Goal: Navigation & Orientation: Find specific page/section

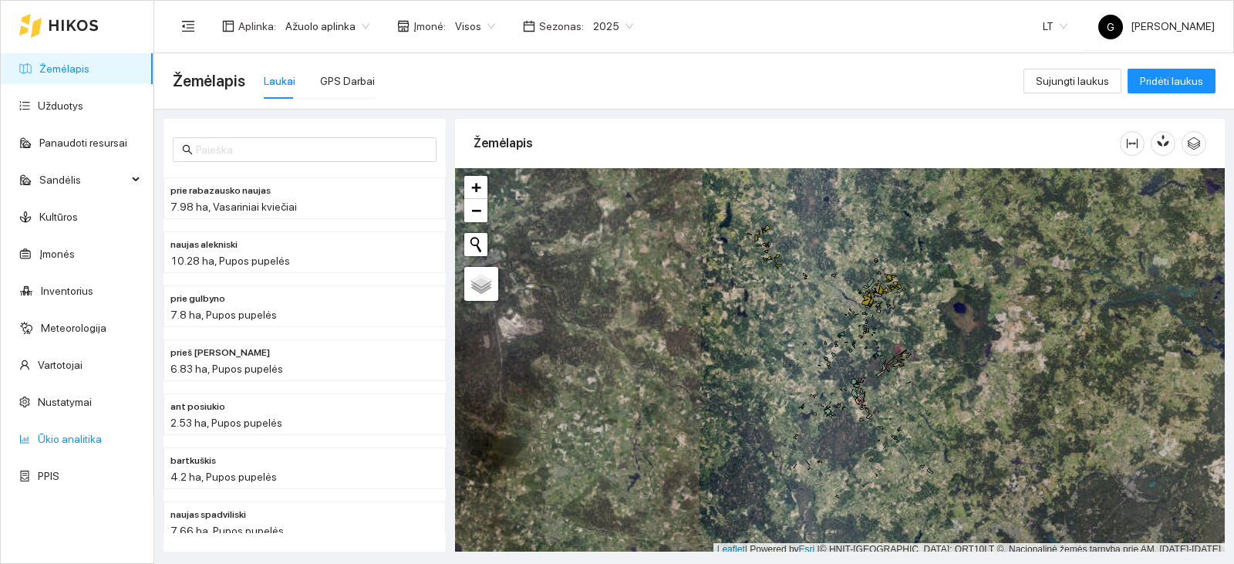
drag, startPoint x: 39, startPoint y: 435, endPoint x: 47, endPoint y: 433, distance: 8.0
click at [39, 435] on link "Ūkio analitika" at bounding box center [70, 439] width 64 height 12
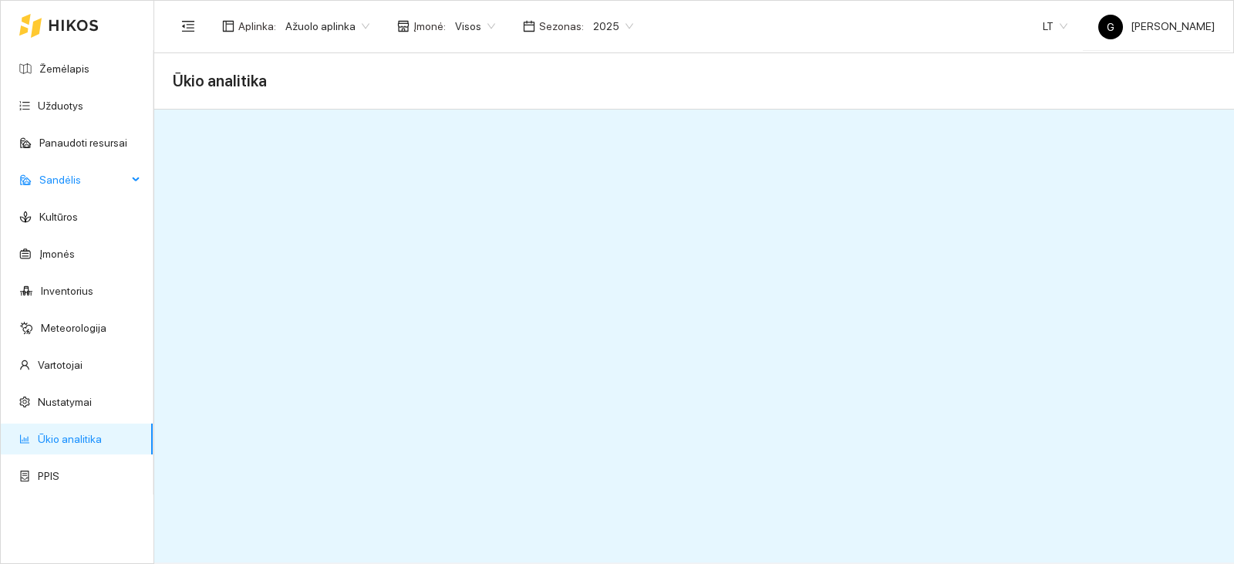
click at [109, 183] on span "Sandėlis" at bounding box center [83, 179] width 88 height 31
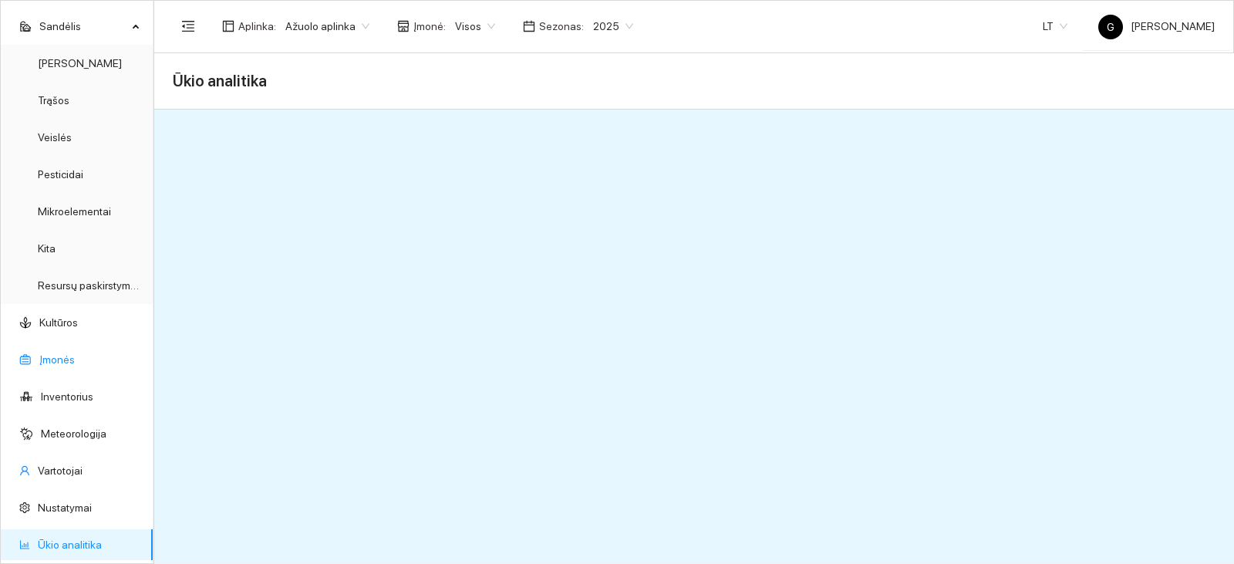
scroll to position [154, 0]
click at [72, 396] on link "Inventorius" at bounding box center [67, 395] width 52 height 12
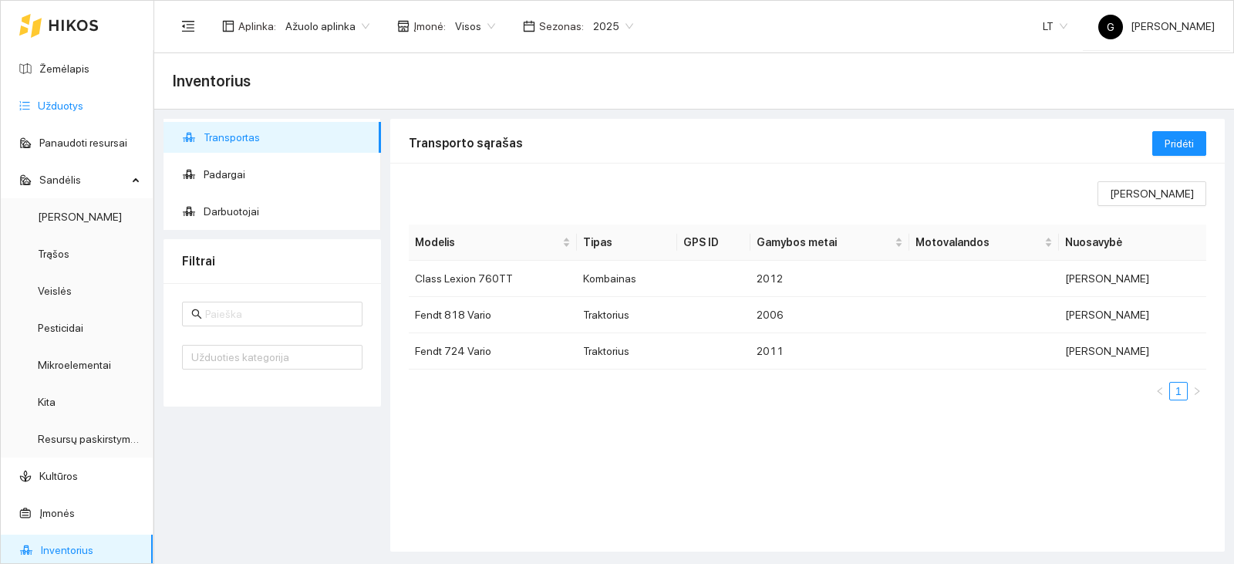
click at [83, 99] on link "Užduotys" at bounding box center [60, 105] width 45 height 12
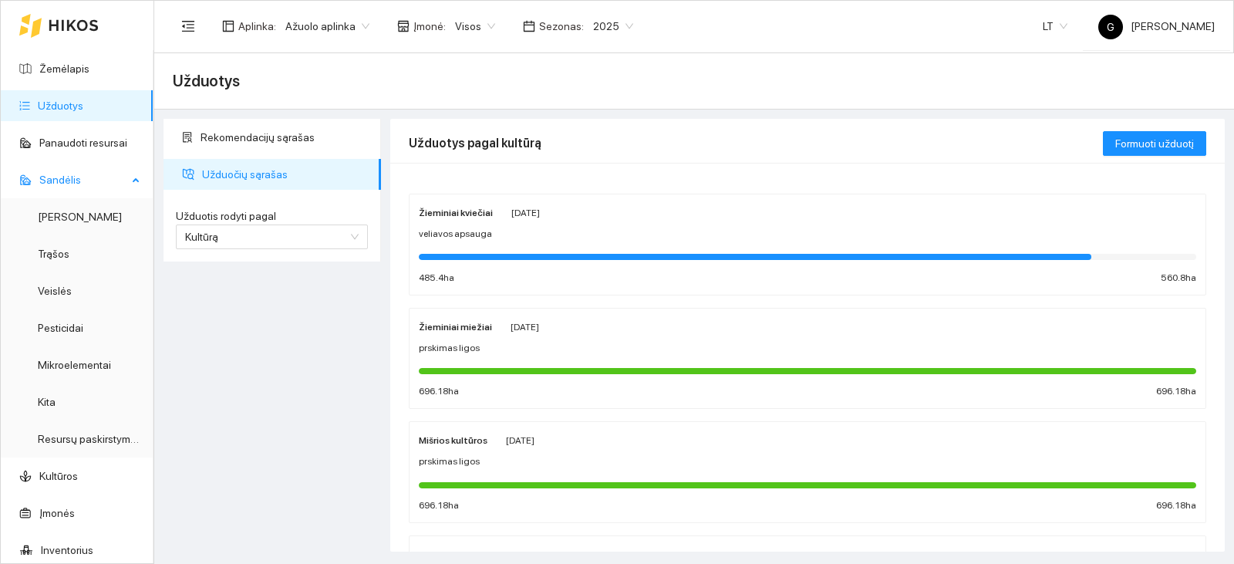
click at [96, 188] on span "Sandėlis" at bounding box center [83, 179] width 88 height 31
